Goal: Book appointment/travel/reservation

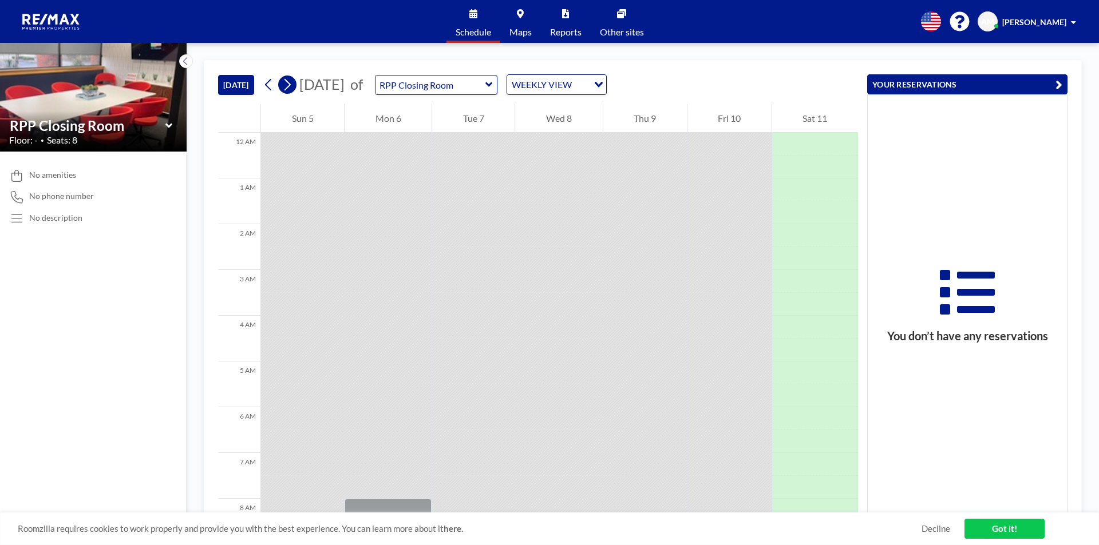
click at [289, 86] on icon at bounding box center [287, 84] width 11 height 17
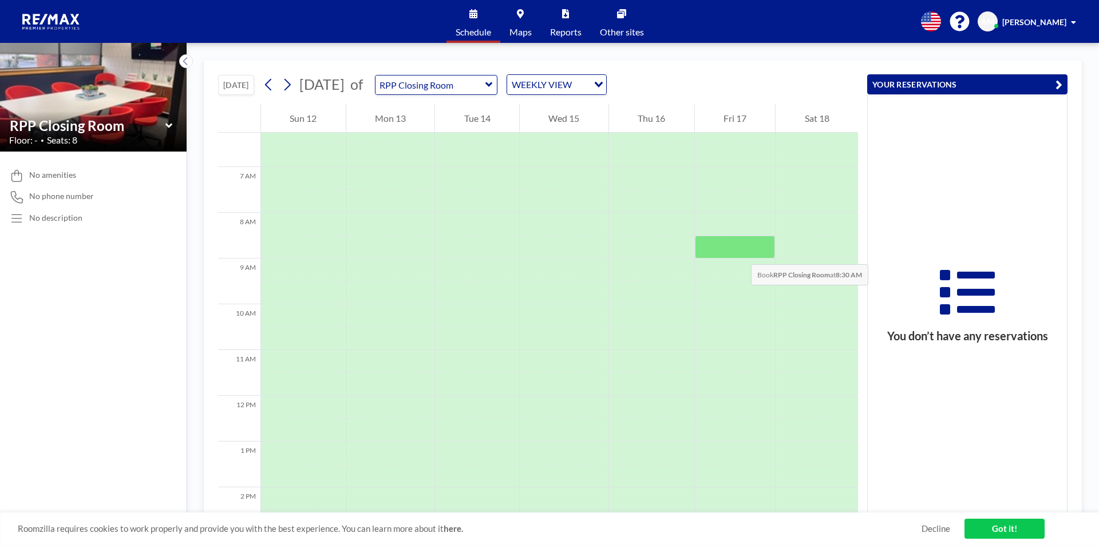
scroll to position [401, 0]
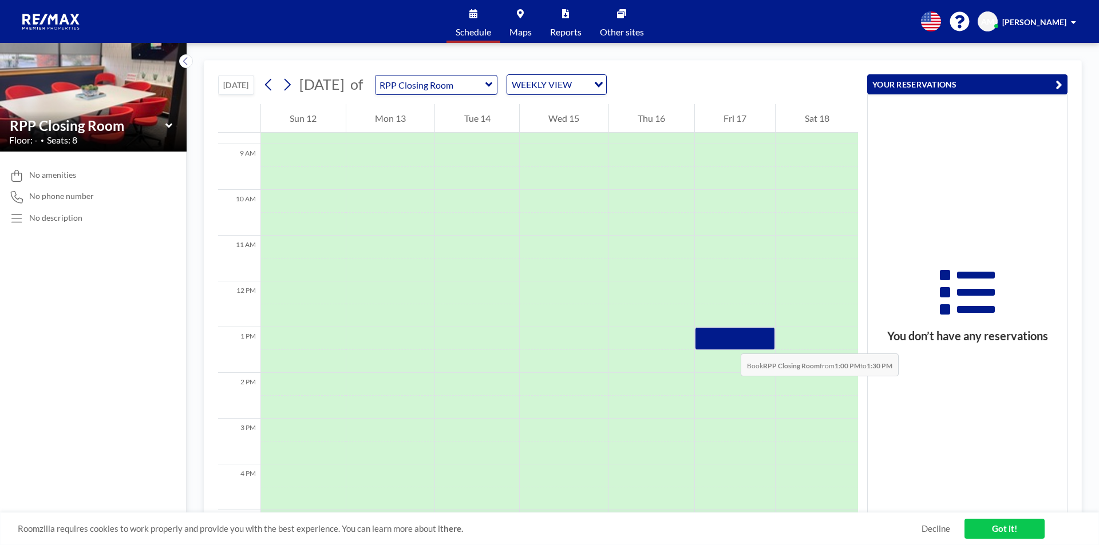
click at [729, 342] on div at bounding box center [735, 338] width 81 height 23
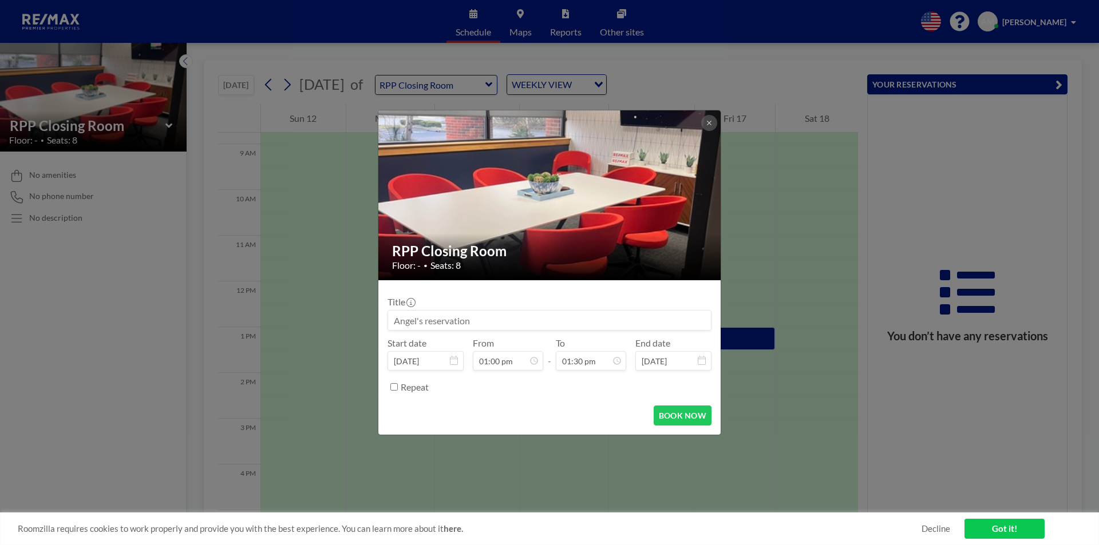
click at [482, 320] on input at bounding box center [549, 320] width 323 height 19
click at [505, 320] on input "[PERSON_NAME]/[PERSON_NAME]" at bounding box center [549, 320] width 323 height 19
type input "[PERSON_NAME]/[PERSON_NAME] [PERSON_NAME] [STREET_ADDRESS][PERSON_NAME]"
click at [605, 361] on input "01:30 pm" at bounding box center [591, 360] width 70 height 19
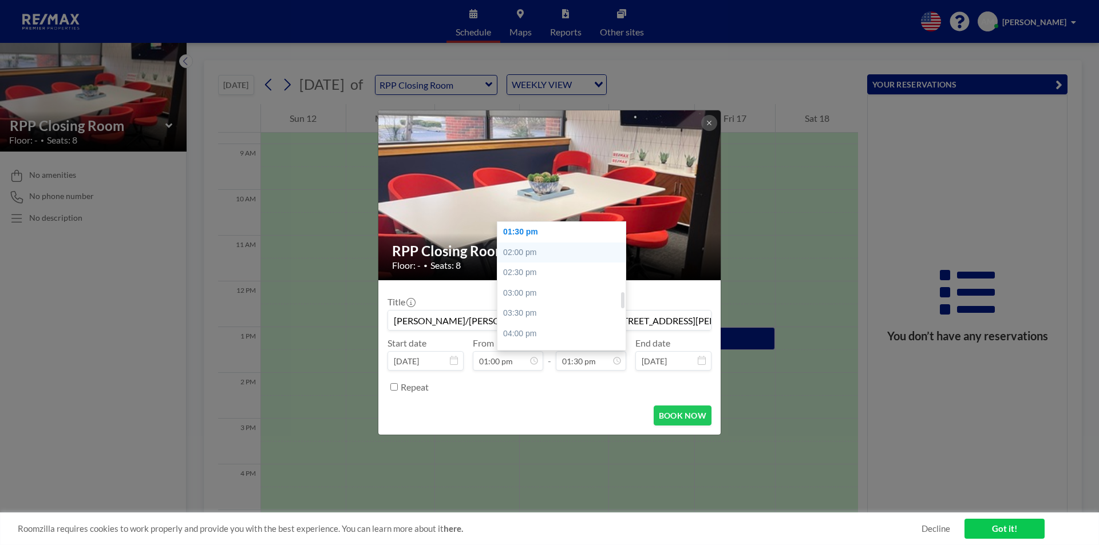
click at [520, 252] on div "02:00 pm" at bounding box center [564, 253] width 134 height 21
type input "02:00 pm"
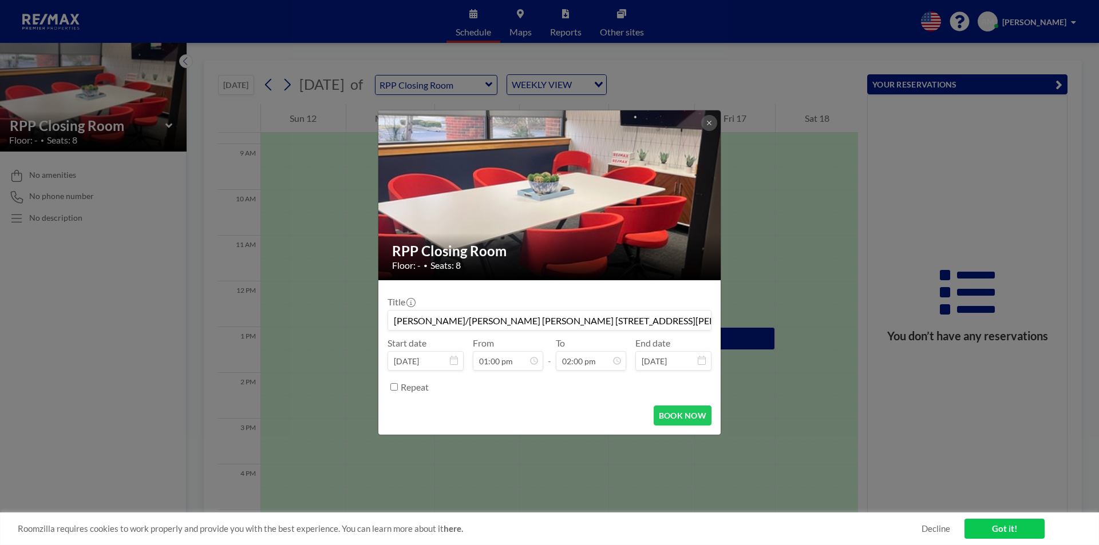
scroll to position [570, 0]
click at [685, 416] on button "BOOK NOW" at bounding box center [682, 416] width 58 height 20
